Goal: Navigation & Orientation: Go to known website

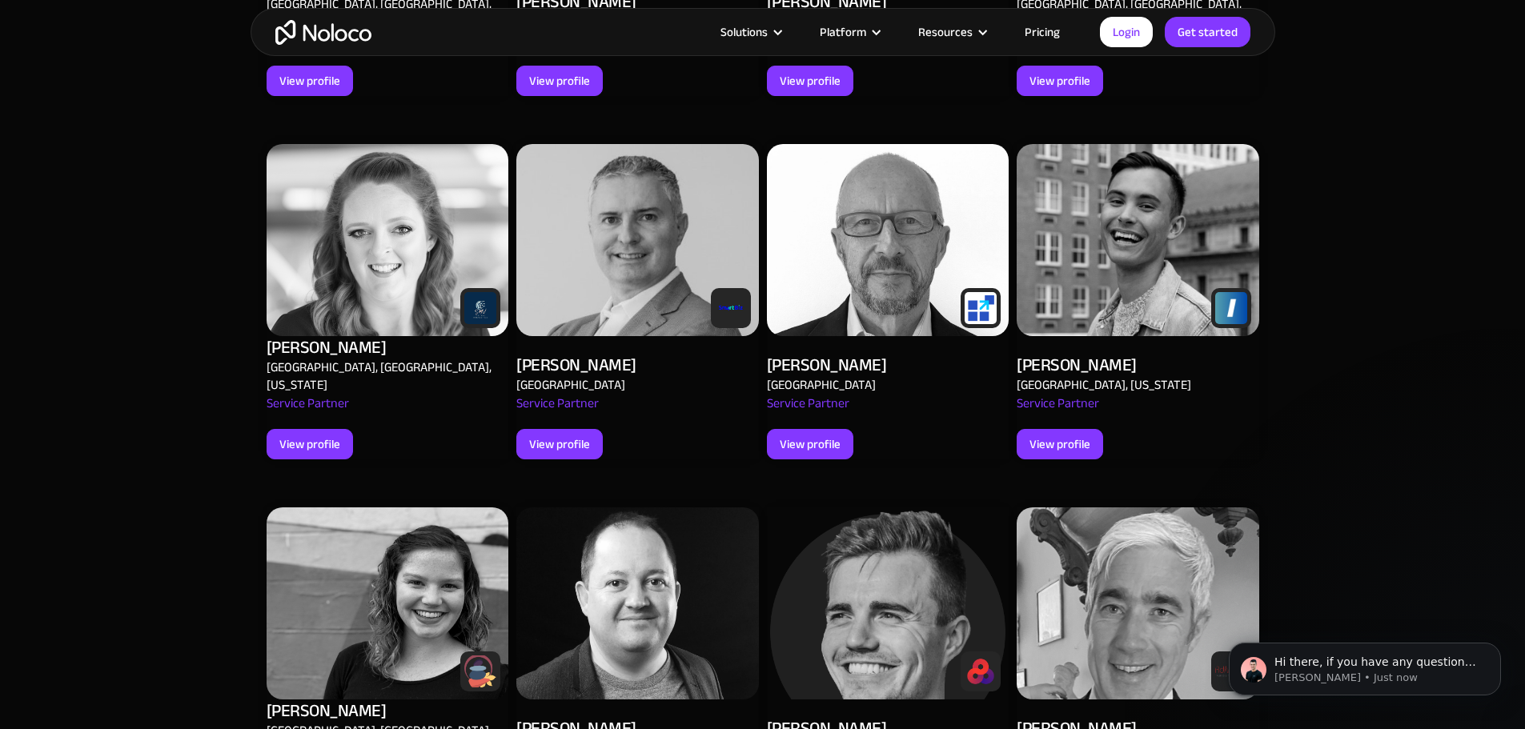
scroll to position [561, 0]
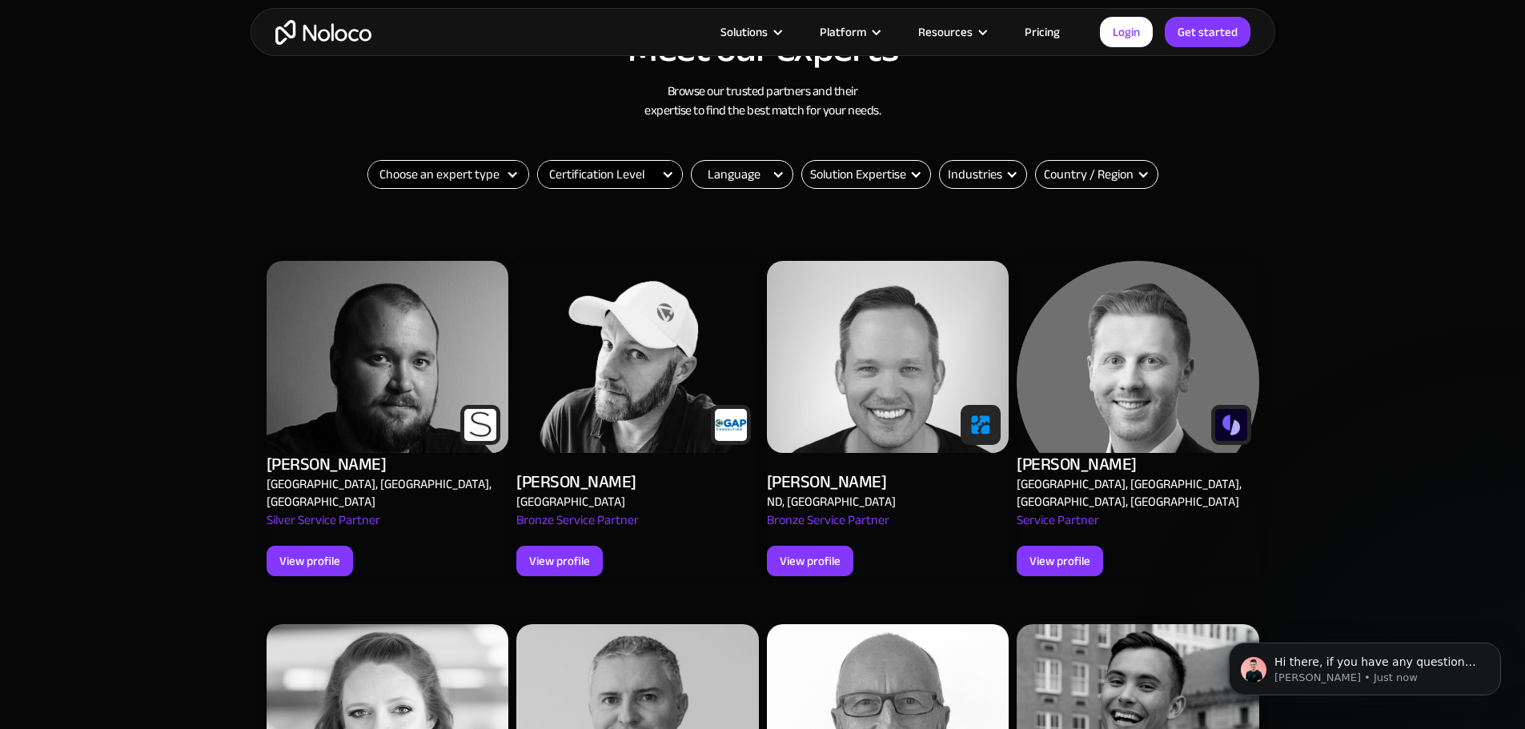
click at [1139, 432] on img at bounding box center [1138, 357] width 243 height 192
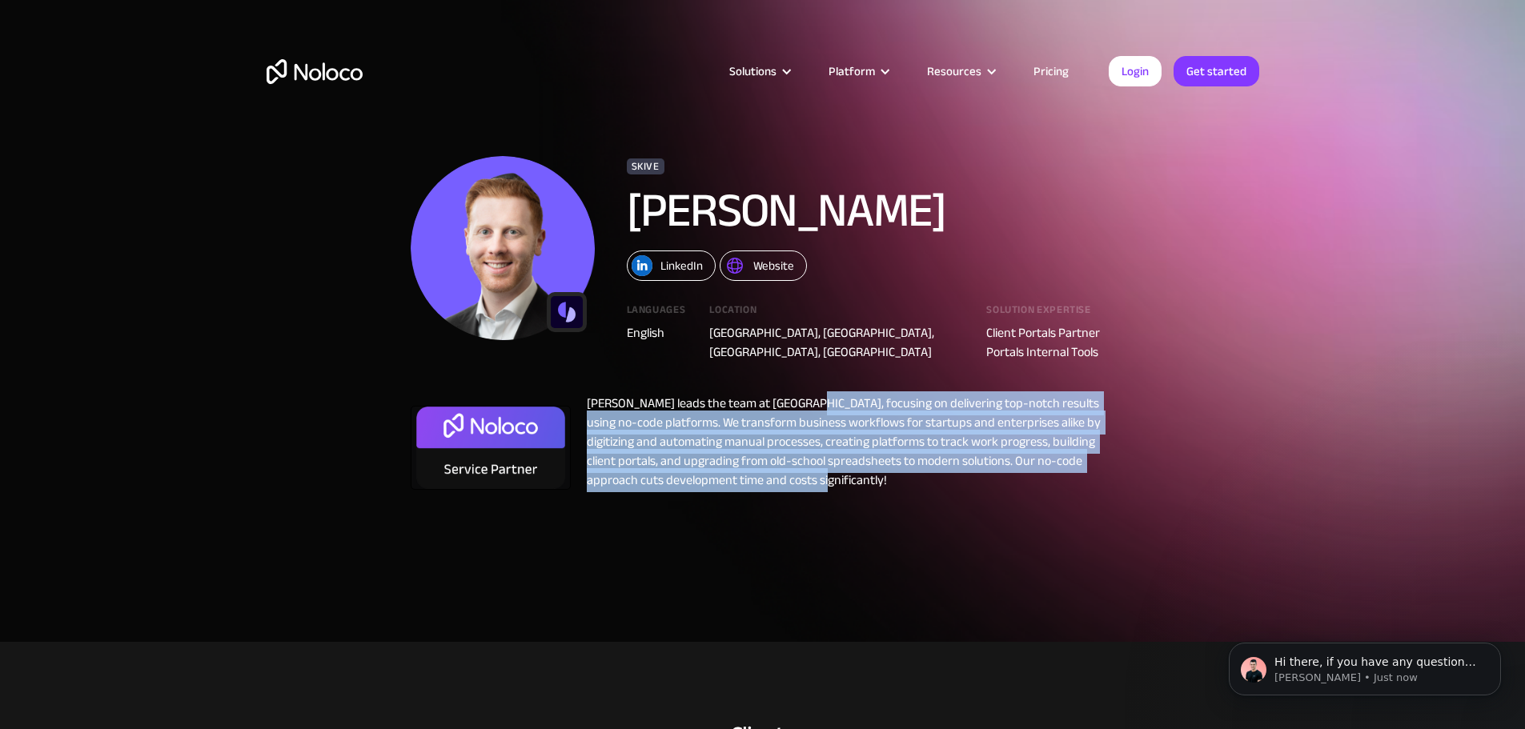
drag, startPoint x: 841, startPoint y: 470, endPoint x: 798, endPoint y: 394, distance: 87.1
click at [798, 394] on div "Zalman Michel leads the team at Skive, focusing on delivering top-notch results…" at bounding box center [843, 446] width 544 height 104
click at [847, 417] on div "Zalman Michel leads the team at Skive, focusing on delivering top-notch results…" at bounding box center [843, 446] width 544 height 104
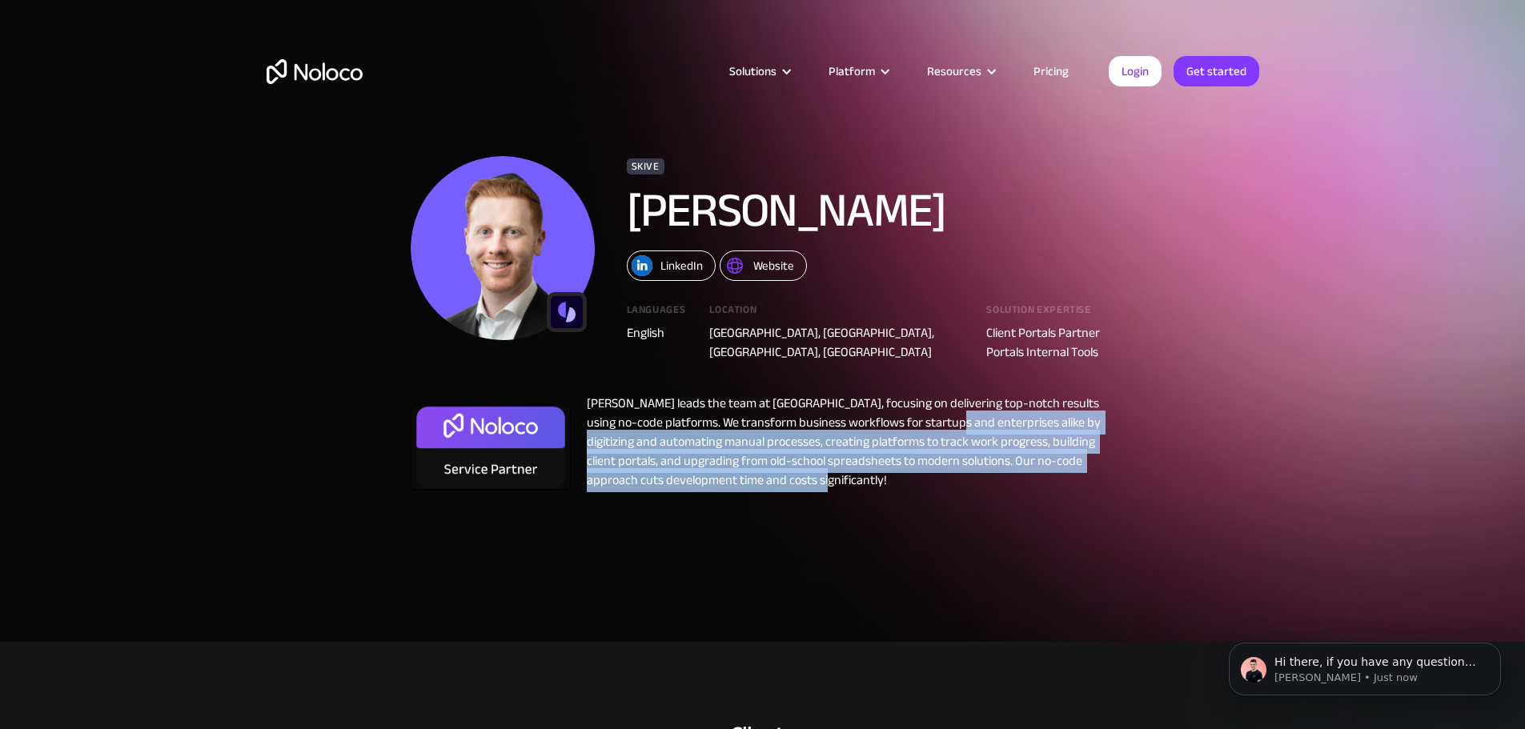
drag, startPoint x: 977, startPoint y: 476, endPoint x: 954, endPoint y: 412, distance: 67.4
click at [954, 412] on div "Zalman Michel leads the team at Skive, focusing on delivering top-notch results…" at bounding box center [843, 446] width 544 height 104
click at [925, 468] on div "Zalman Michel leads the team at Skive, focusing on delivering top-notch results…" at bounding box center [843, 446] width 544 height 104
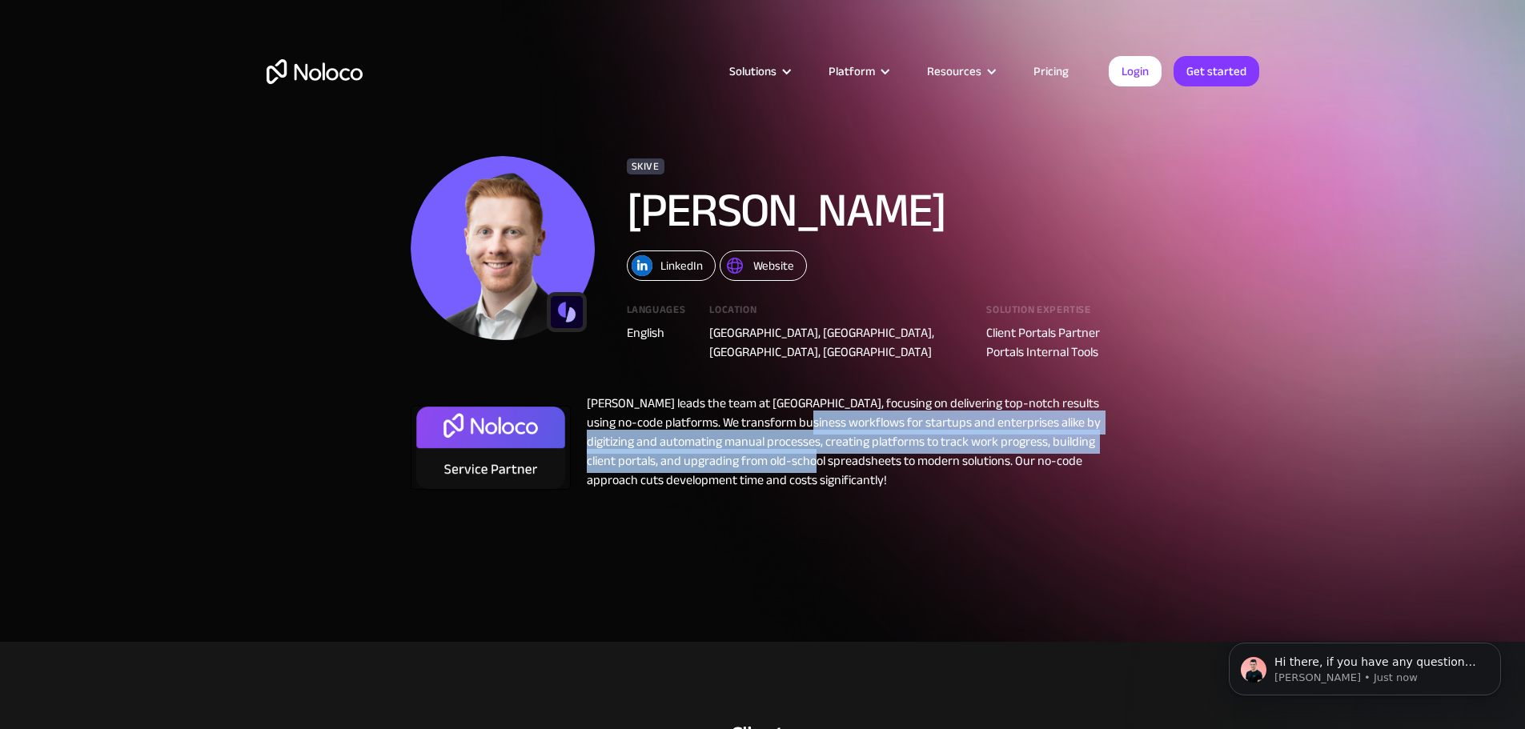
drag, startPoint x: 802, startPoint y: 404, endPoint x: 805, endPoint y: 449, distance: 45.8
click at [805, 449] on div "Zalman Michel leads the team at Skive, focusing on delivering top-notch results…" at bounding box center [843, 446] width 544 height 104
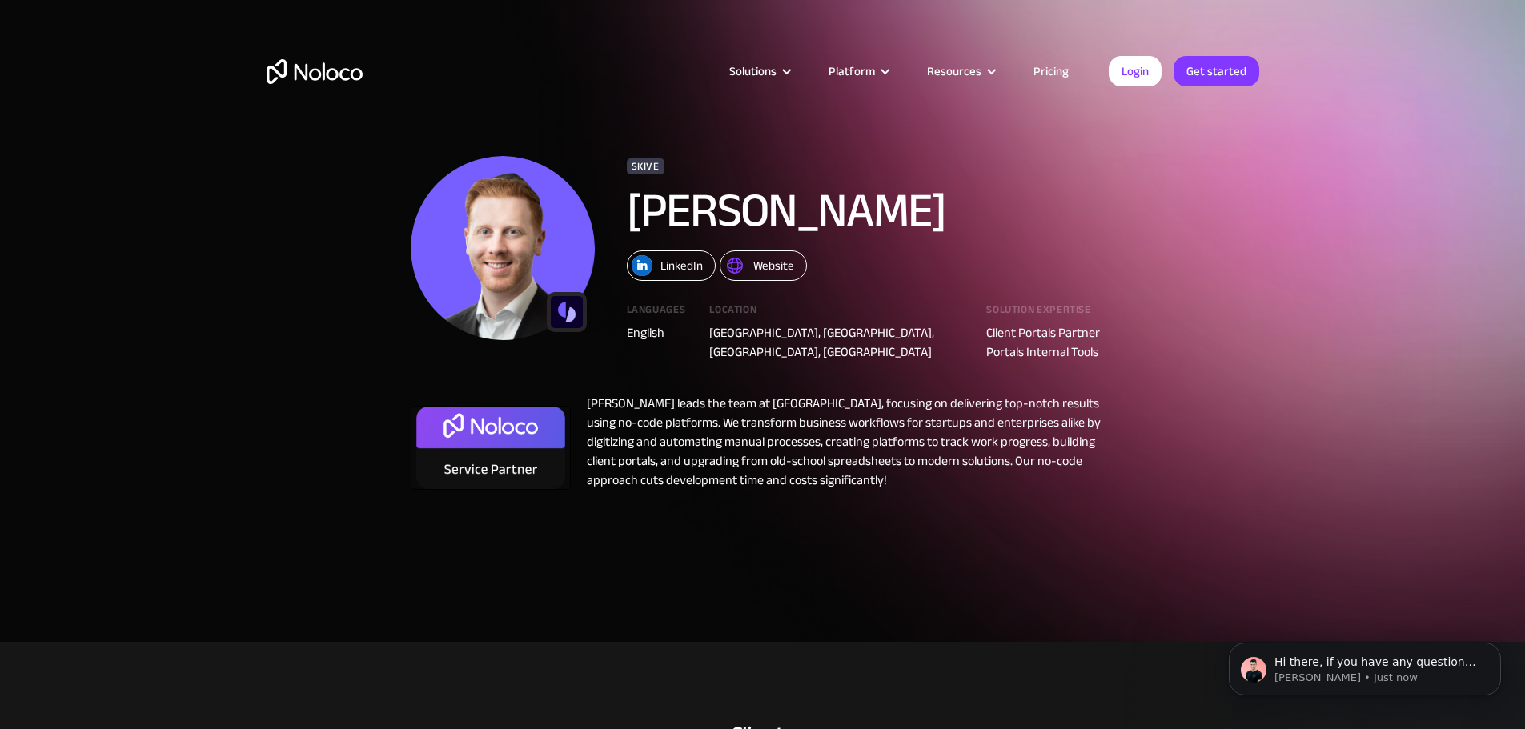
click at [826, 478] on div "Zalman Michel leads the team at Skive, focusing on delivering top-notch results…" at bounding box center [843, 446] width 544 height 104
click at [772, 264] on div "Website" at bounding box center [773, 265] width 41 height 21
click at [685, 270] on div "LinkedIn" at bounding box center [682, 265] width 42 height 21
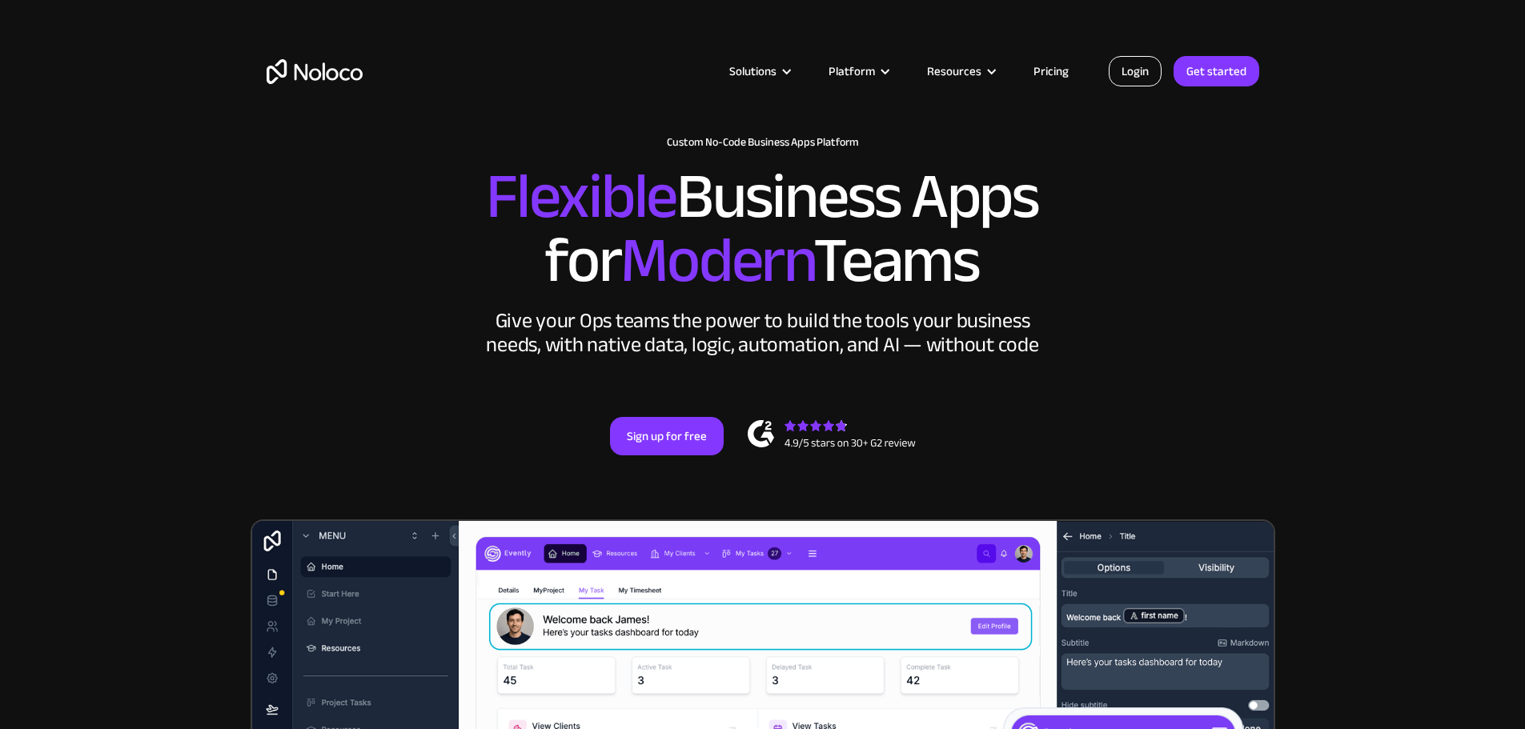
click at [1142, 82] on link "Login" at bounding box center [1135, 71] width 53 height 30
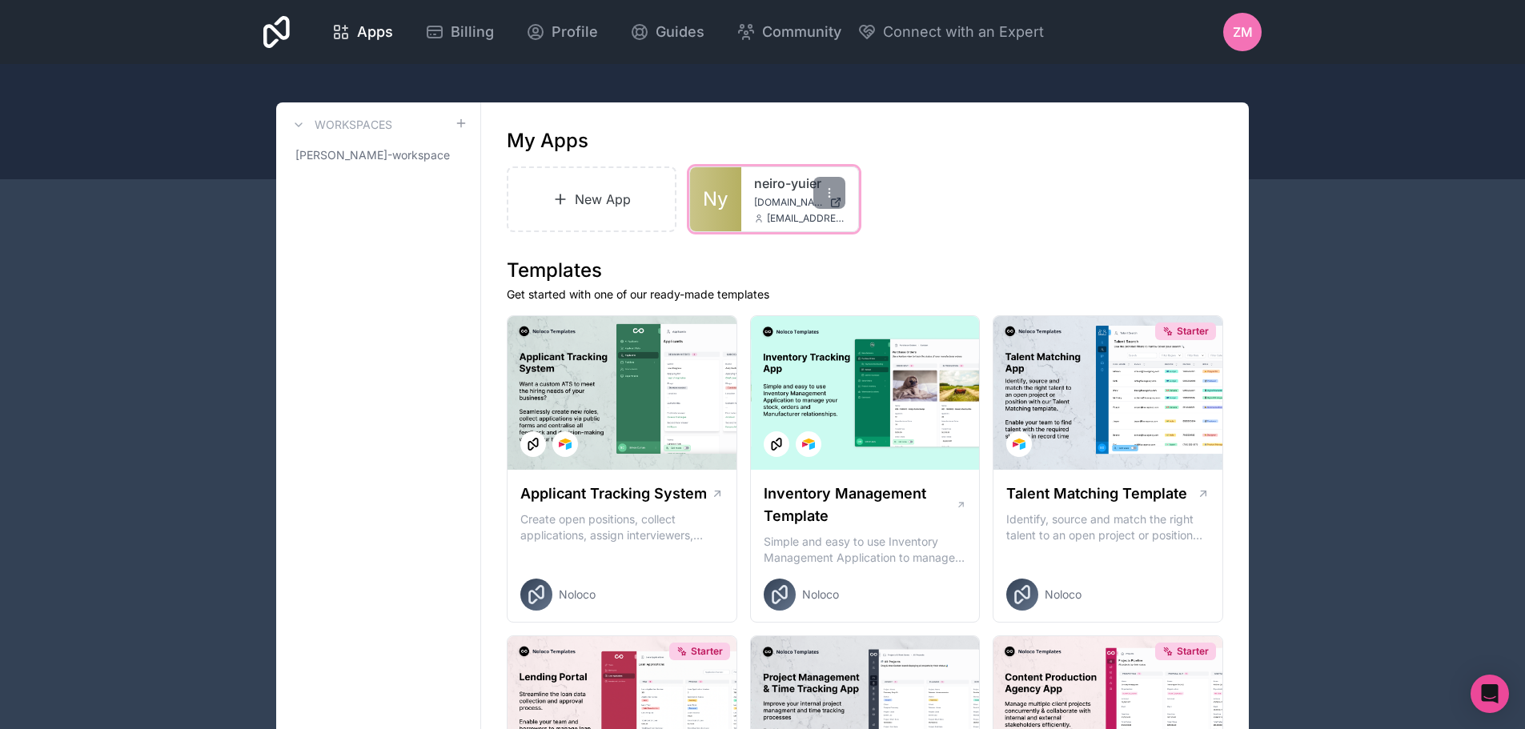
click at [772, 199] on span "neiro-yuier.noloco.co" at bounding box center [788, 202] width 69 height 13
click at [779, 215] on span "jweiss@neiroyuier.com" at bounding box center [806, 218] width 78 height 13
click at [826, 194] on icon at bounding box center [829, 193] width 13 height 13
